Goal: Task Accomplishment & Management: Use online tool/utility

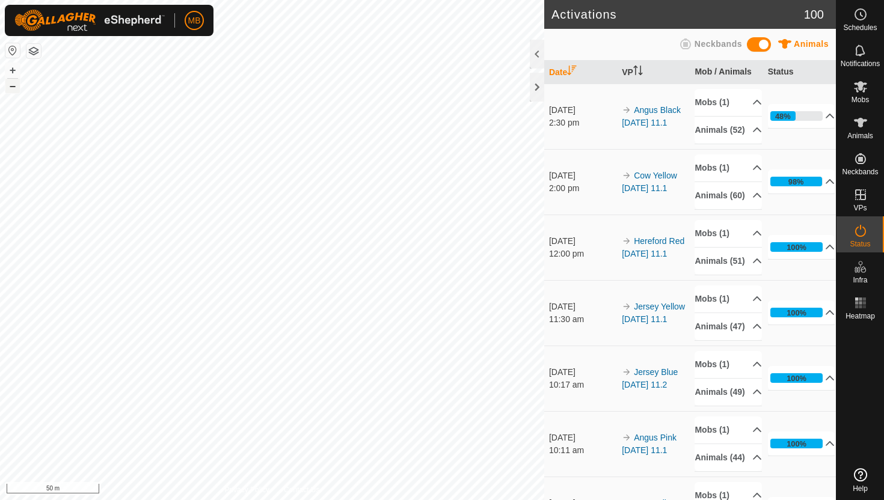
click at [12, 89] on button "–" at bounding box center [12, 86] width 14 height 14
click at [14, 86] on button "–" at bounding box center [12, 86] width 14 height 14
click at [11, 85] on button "–" at bounding box center [12, 86] width 14 height 14
click at [861, 126] on icon at bounding box center [860, 123] width 13 height 10
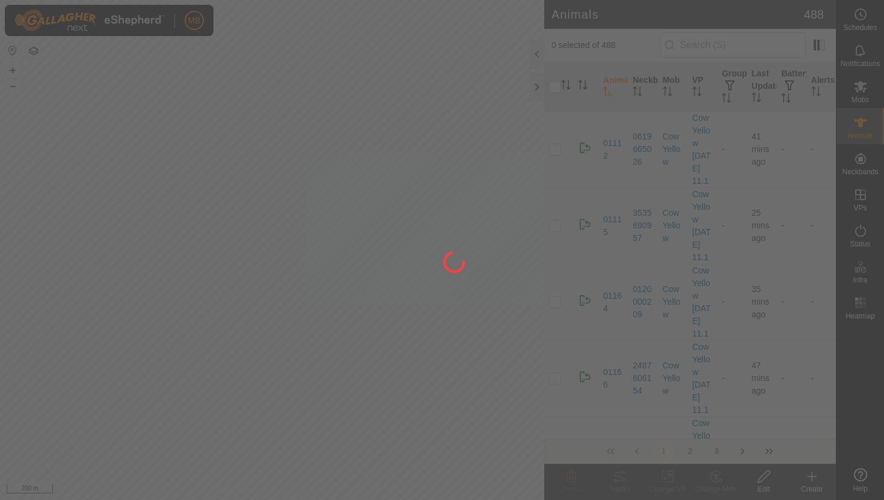
click at [861, 126] on div at bounding box center [442, 250] width 884 height 500
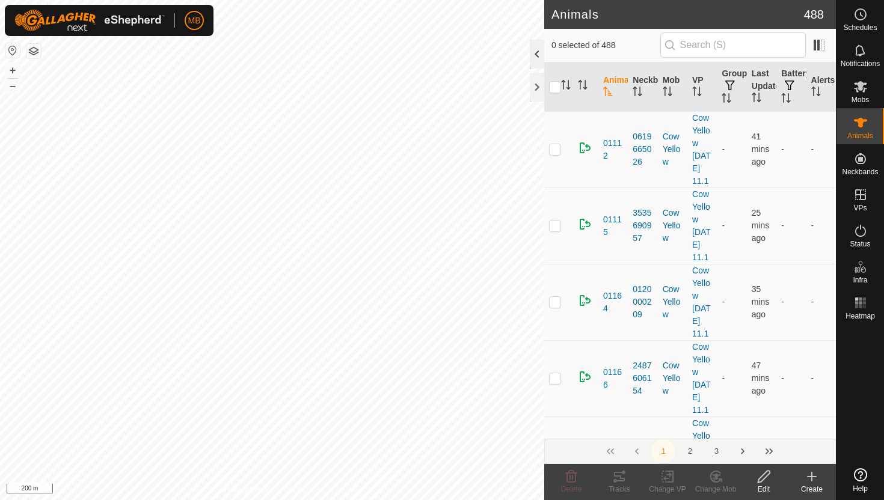
click at [537, 51] on div at bounding box center [537, 54] width 14 height 29
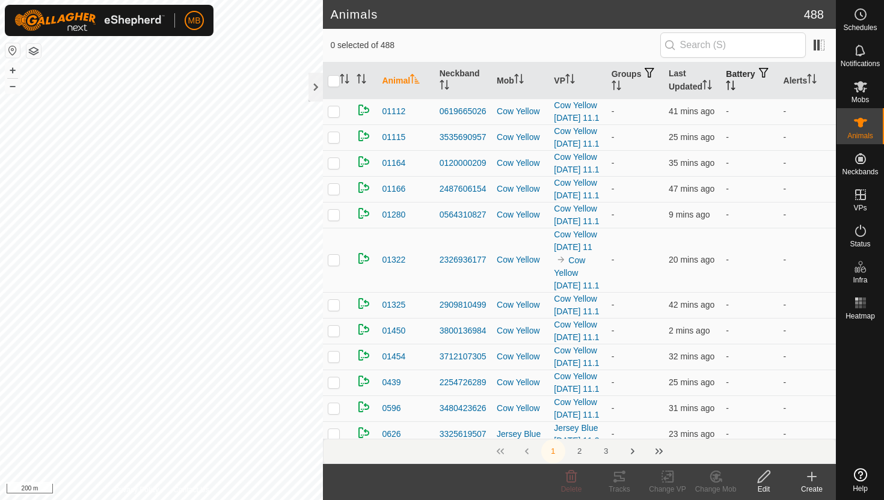
click at [736, 82] on icon "Activate to sort" at bounding box center [731, 86] width 10 height 10
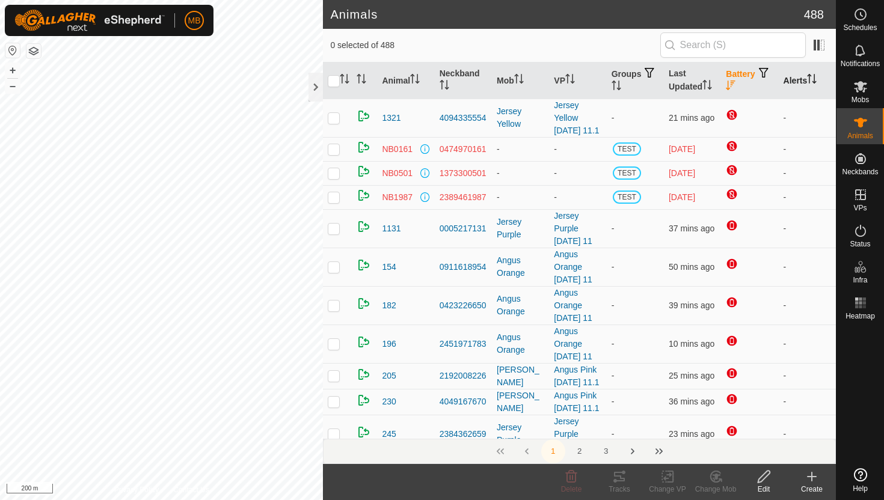
click at [815, 76] on icon "Activate to sort" at bounding box center [812, 79] width 10 height 10
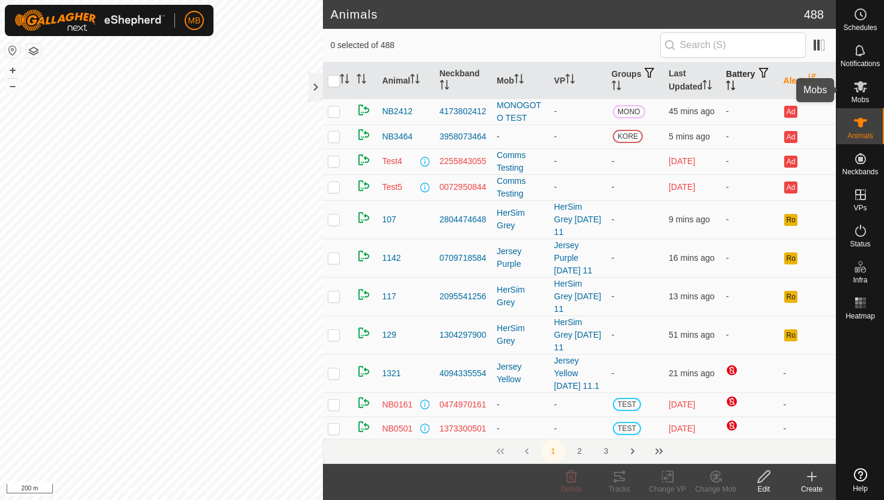
click at [859, 87] on icon at bounding box center [860, 86] width 13 height 11
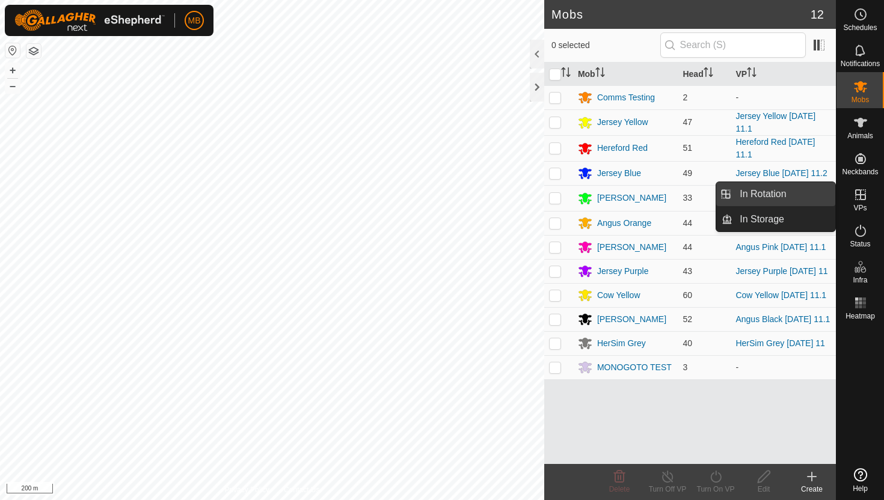
click at [805, 195] on link "In Rotation" at bounding box center [784, 194] width 103 height 24
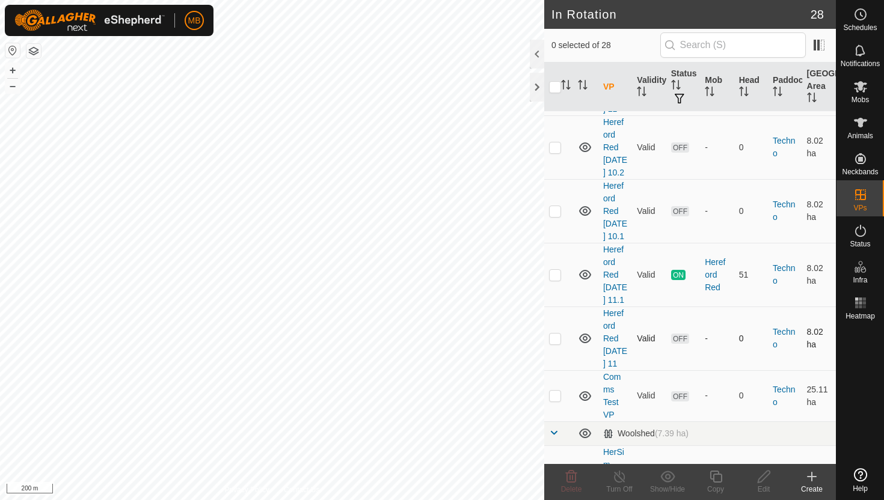
scroll to position [970, 0]
click at [556, 269] on p-checkbox at bounding box center [555, 274] width 12 height 10
checkbox input "true"
click at [719, 476] on icon at bounding box center [716, 477] width 15 height 14
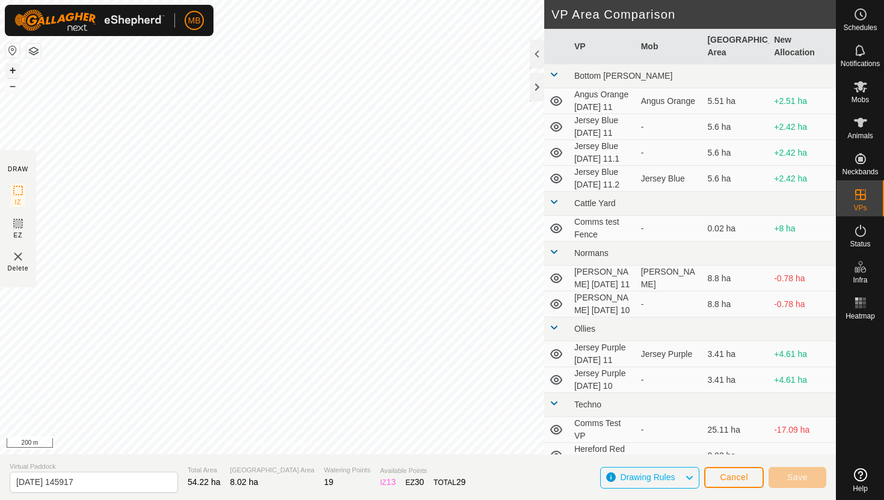
click at [11, 71] on button "+" at bounding box center [12, 70] width 14 height 14
click at [14, 69] on button "+" at bounding box center [12, 70] width 14 height 14
click at [11, 68] on button "+" at bounding box center [12, 70] width 14 height 14
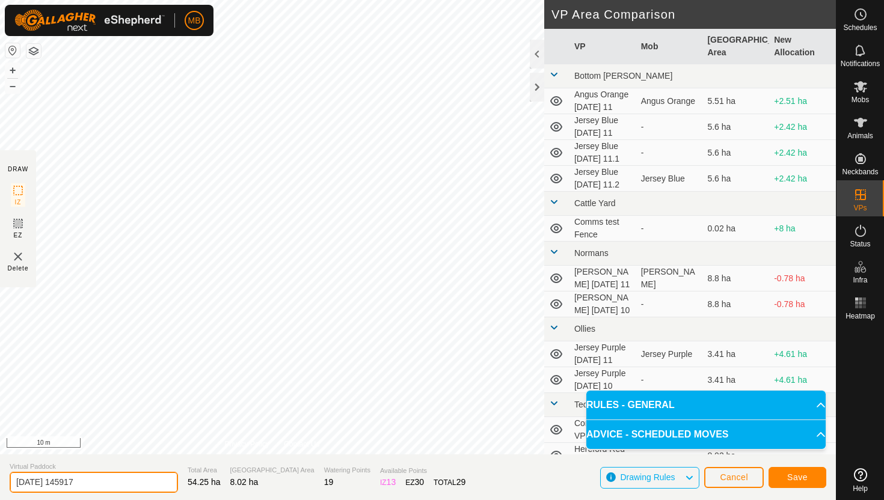
click at [101, 486] on input "2025-08-11 145917" at bounding box center [94, 482] width 168 height 21
type input "2"
type input "Hereford Red Monday 11.2"
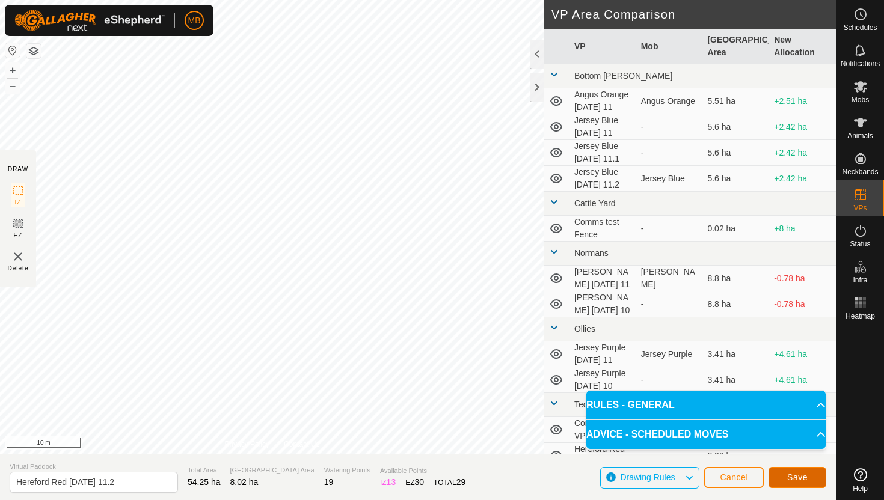
click at [800, 481] on span "Save" at bounding box center [797, 478] width 20 height 10
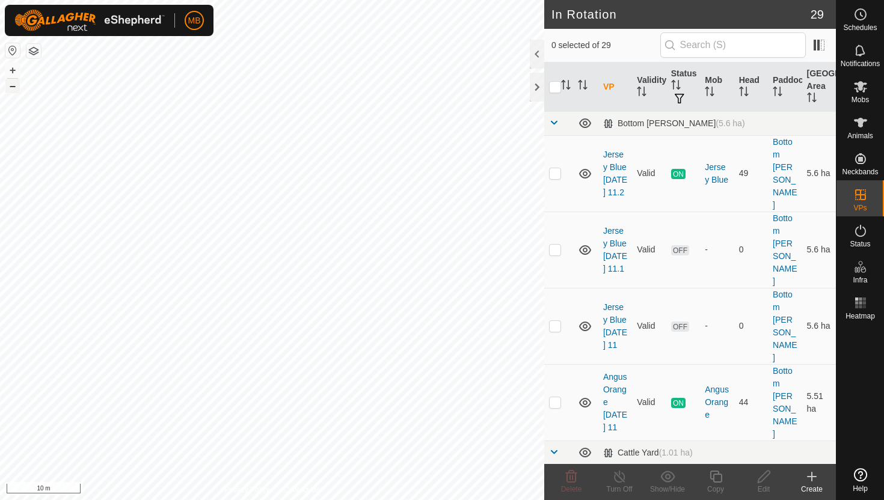
click at [15, 87] on button "–" at bounding box center [12, 86] width 14 height 14
click at [14, 85] on button "–" at bounding box center [12, 86] width 14 height 14
click at [532, 54] on div at bounding box center [537, 54] width 14 height 29
click at [861, 126] on icon at bounding box center [860, 123] width 13 height 10
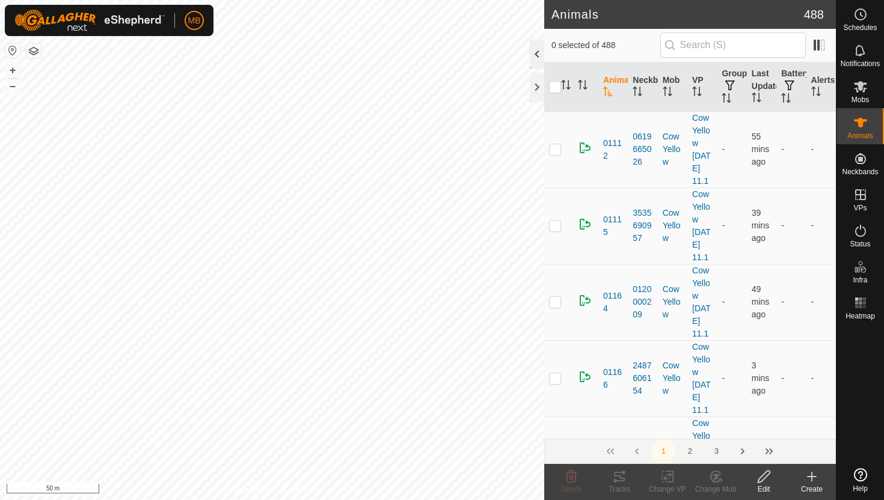
click at [535, 53] on div at bounding box center [537, 54] width 14 height 29
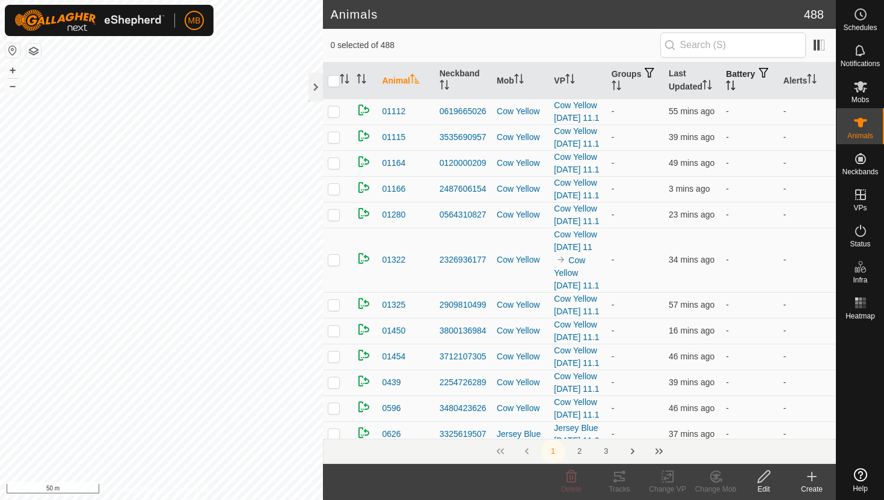
click at [731, 81] on icon "Activate to sort" at bounding box center [729, 82] width 4 height 2
click at [736, 81] on icon "Activate to sort" at bounding box center [731, 86] width 9 height 10
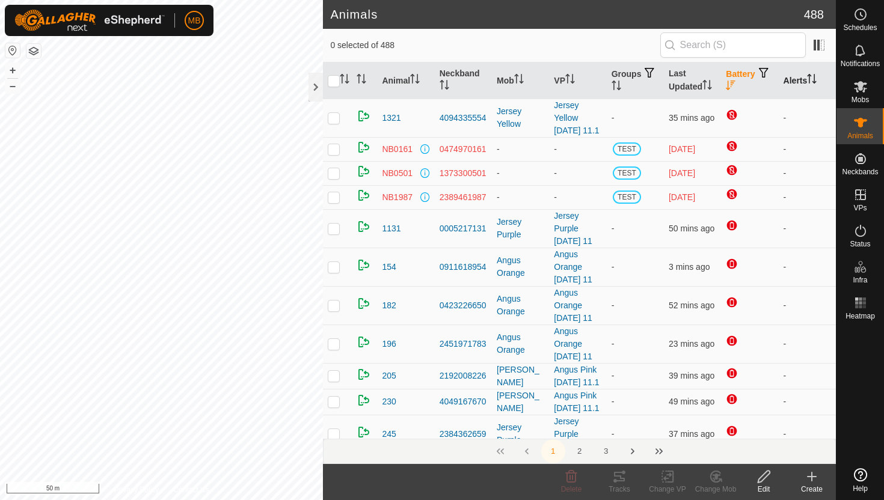
click at [811, 77] on icon "Activate to sort" at bounding box center [812, 79] width 10 height 10
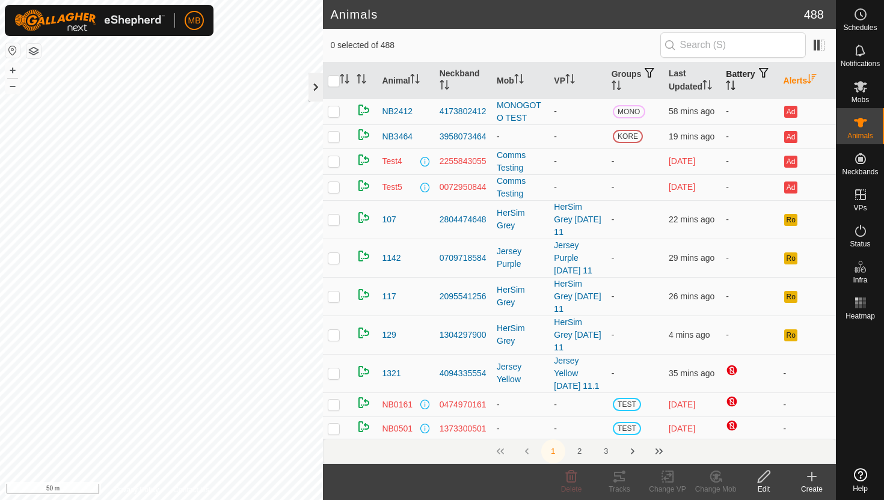
click at [316, 88] on div at bounding box center [316, 87] width 14 height 29
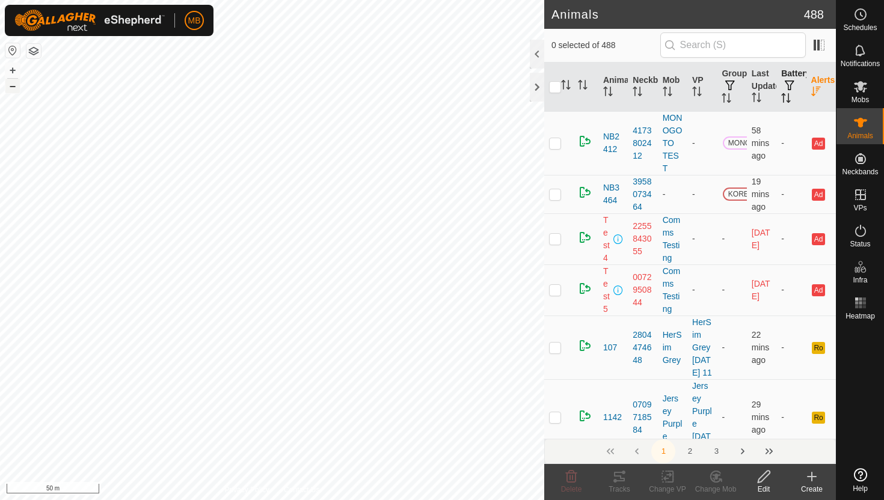
click at [14, 85] on button "–" at bounding box center [12, 86] width 14 height 14
click at [13, 87] on button "–" at bounding box center [12, 86] width 14 height 14
click at [16, 70] on button "+" at bounding box center [12, 70] width 14 height 14
click at [15, 68] on button "+" at bounding box center [12, 70] width 14 height 14
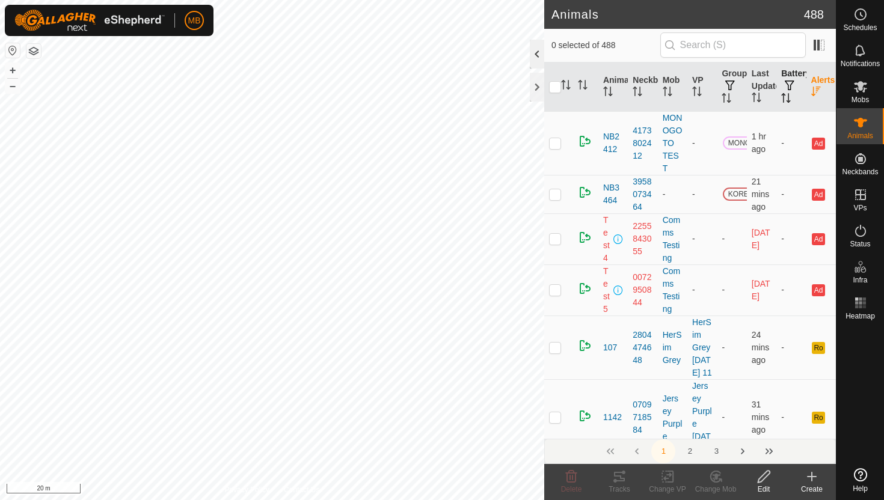
click at [540, 49] on div at bounding box center [537, 54] width 14 height 29
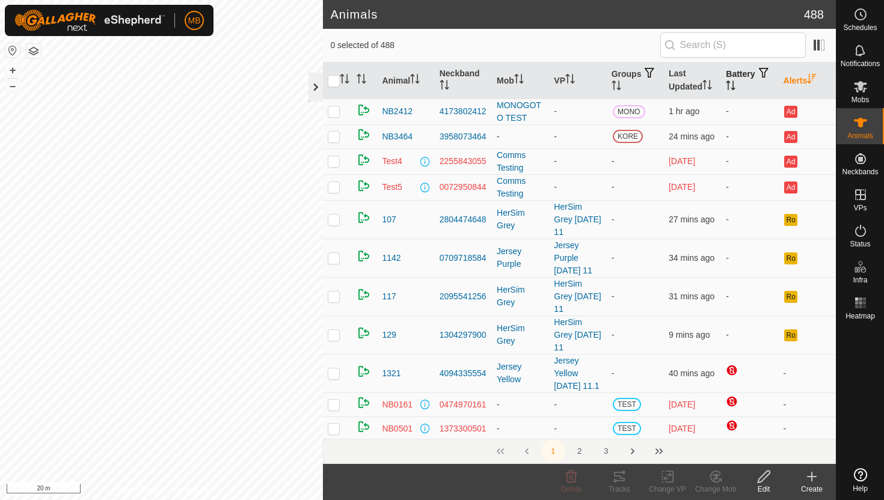
click at [315, 91] on div at bounding box center [316, 87] width 14 height 29
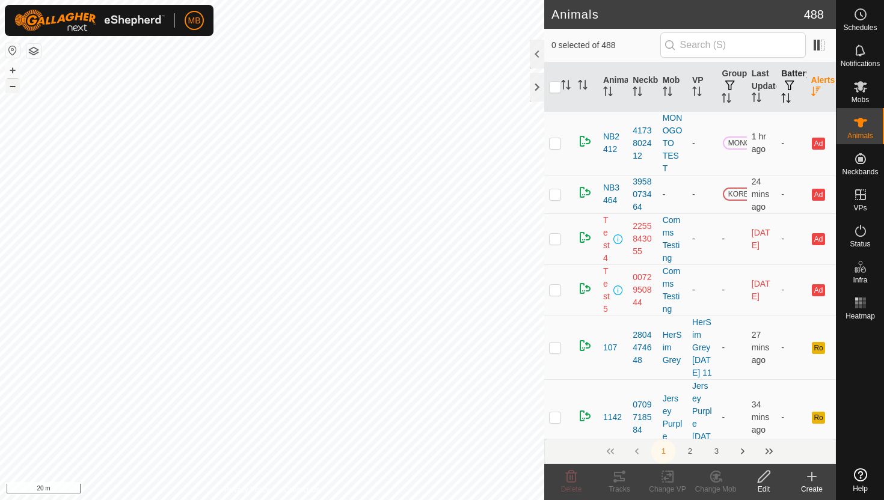
click at [17, 88] on button "–" at bounding box center [12, 86] width 14 height 14
click at [13, 88] on button "–" at bounding box center [12, 86] width 14 height 14
click at [208, 26] on div "MB Schedules Notifications Mobs Animals Neckbands VPs Status Infra Heatmap Help…" at bounding box center [442, 250] width 884 height 500
click at [13, 87] on button "–" at bounding box center [12, 86] width 14 height 14
click at [15, 72] on button "+" at bounding box center [12, 70] width 14 height 14
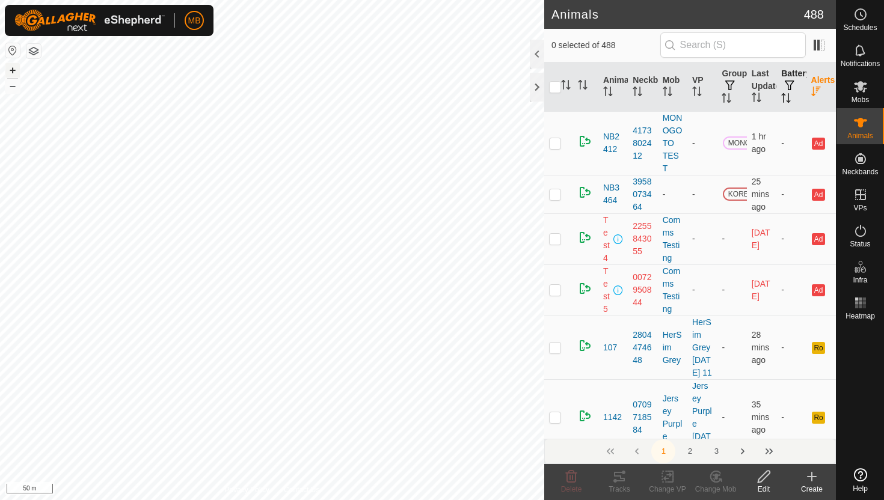
click at [15, 72] on button "+" at bounding box center [12, 70] width 14 height 14
